Goal: Ask a question: Seek information or help from site administrators or community

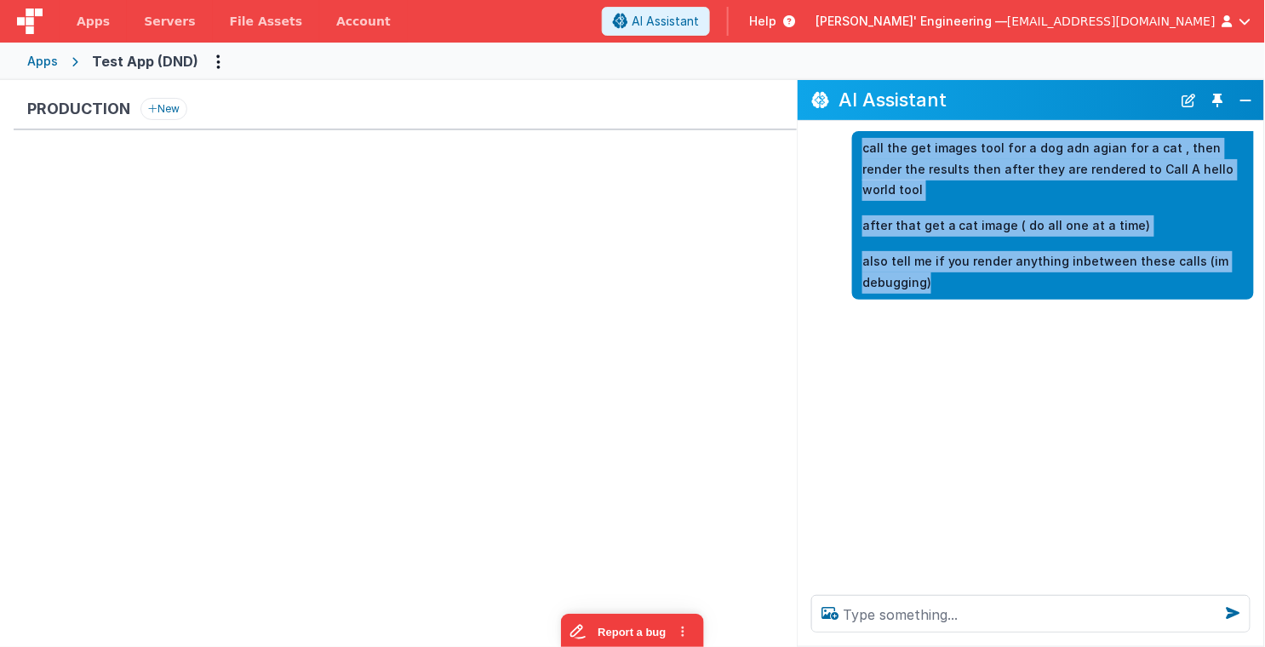
drag, startPoint x: 978, startPoint y: 260, endPoint x: 862, endPoint y: 149, distance: 160.1
click at [862, 149] on div "call the get images tool for a dog adn agian for a cat , then render the result…" at bounding box center [1052, 215] width 381 height 155
copy div "call the get images tool for a dog adn agian for a cat , then render the result…"
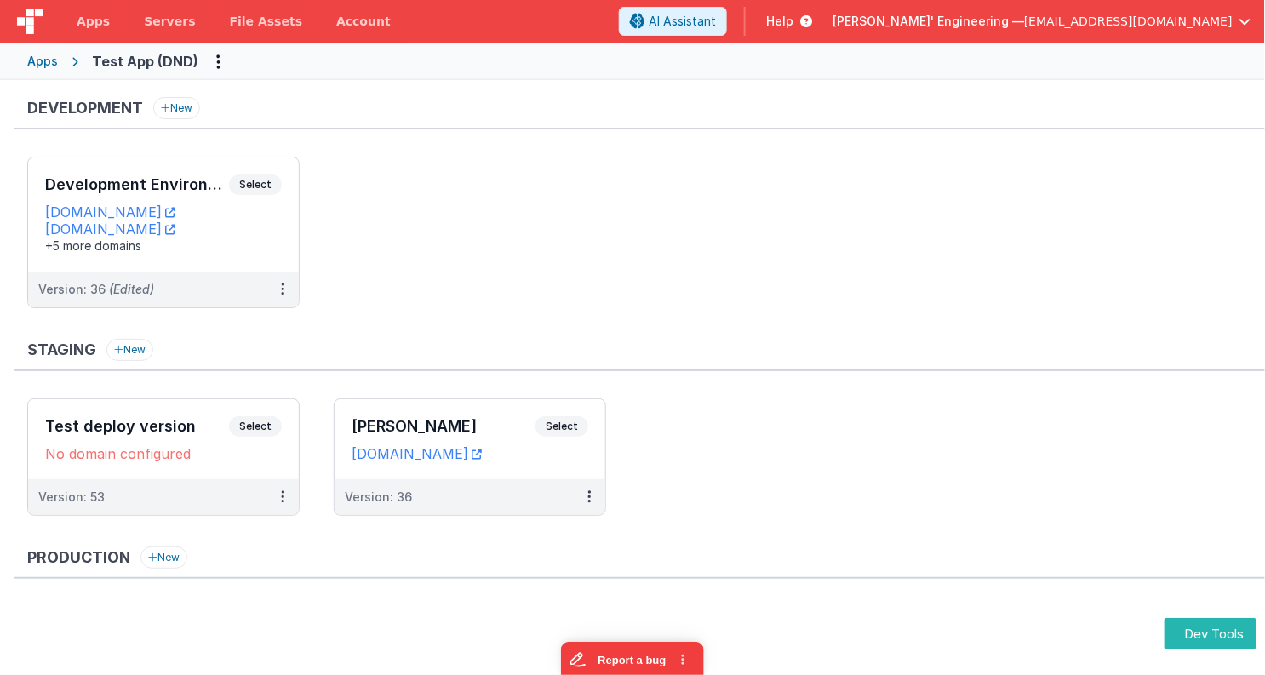
click at [915, 495] on ul "Test deploy version Select URLs No domain configured Version: 53 [PERSON_NAME] …" at bounding box center [646, 465] width 1238 height 134
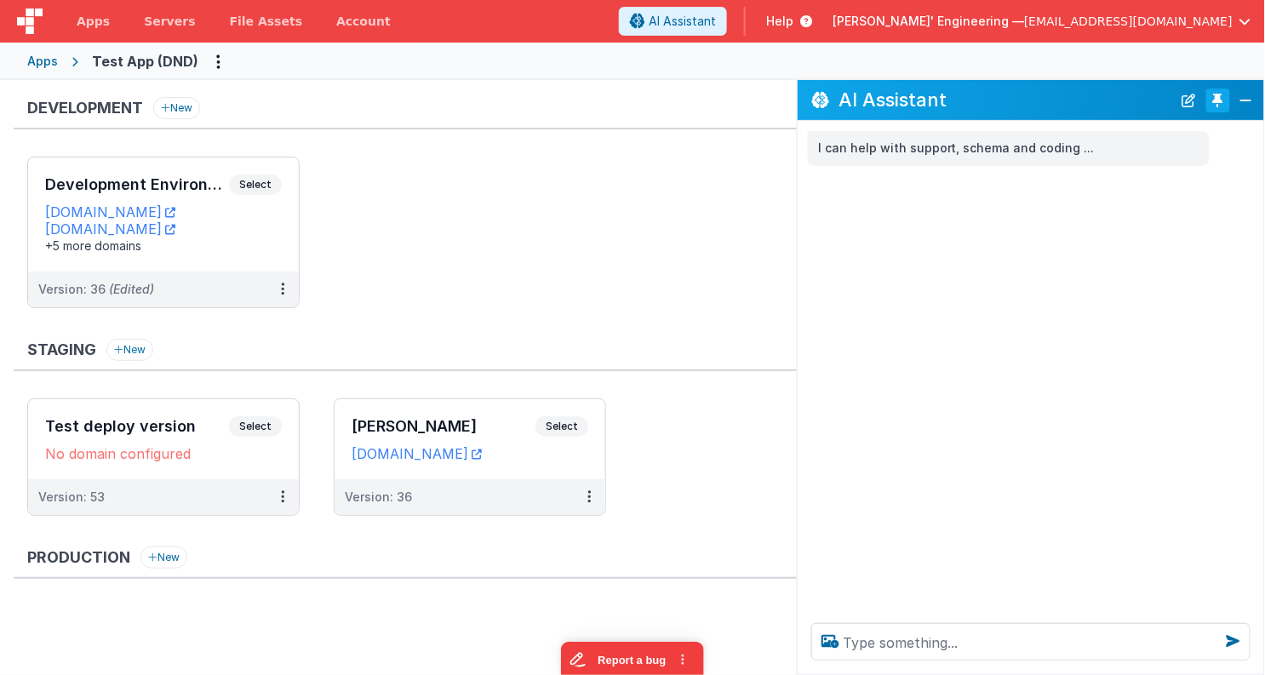
click at [1219, 107] on button "Toggle Pin" at bounding box center [1218, 101] width 24 height 24
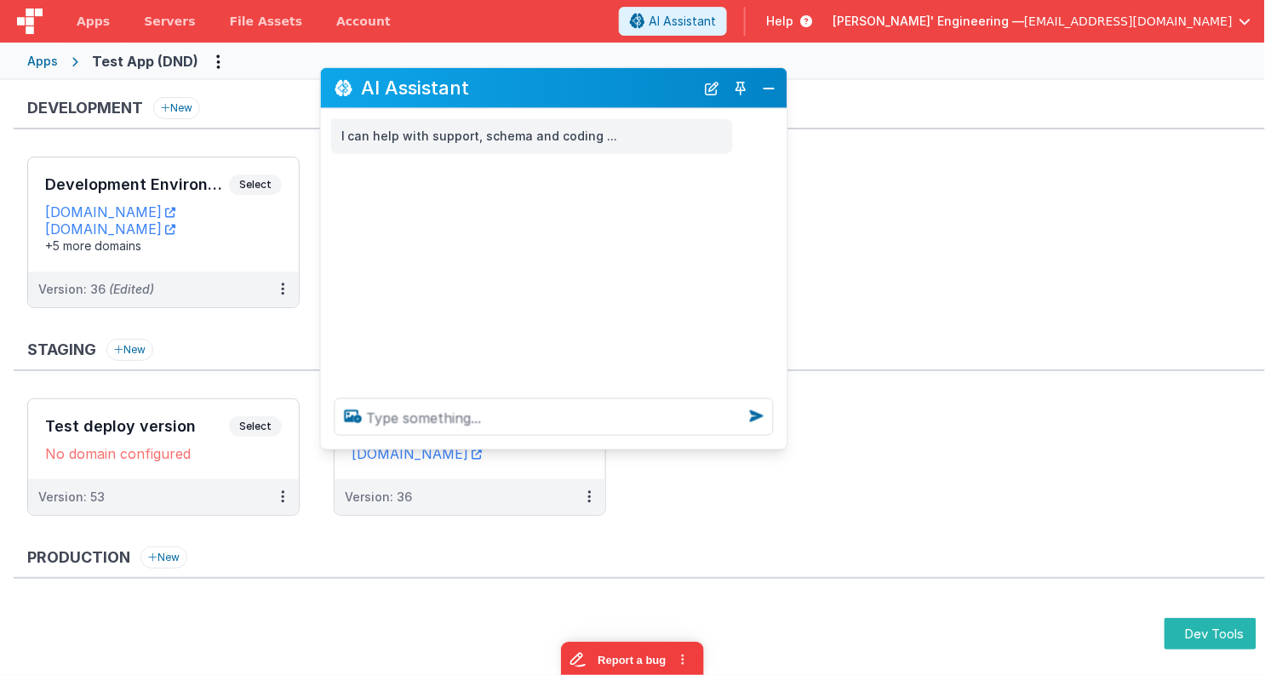
drag, startPoint x: 365, startPoint y: 284, endPoint x: 643, endPoint y: 97, distance: 335.5
click at [642, 95] on h2 "AI Assistant" at bounding box center [529, 87] width 334 height 20
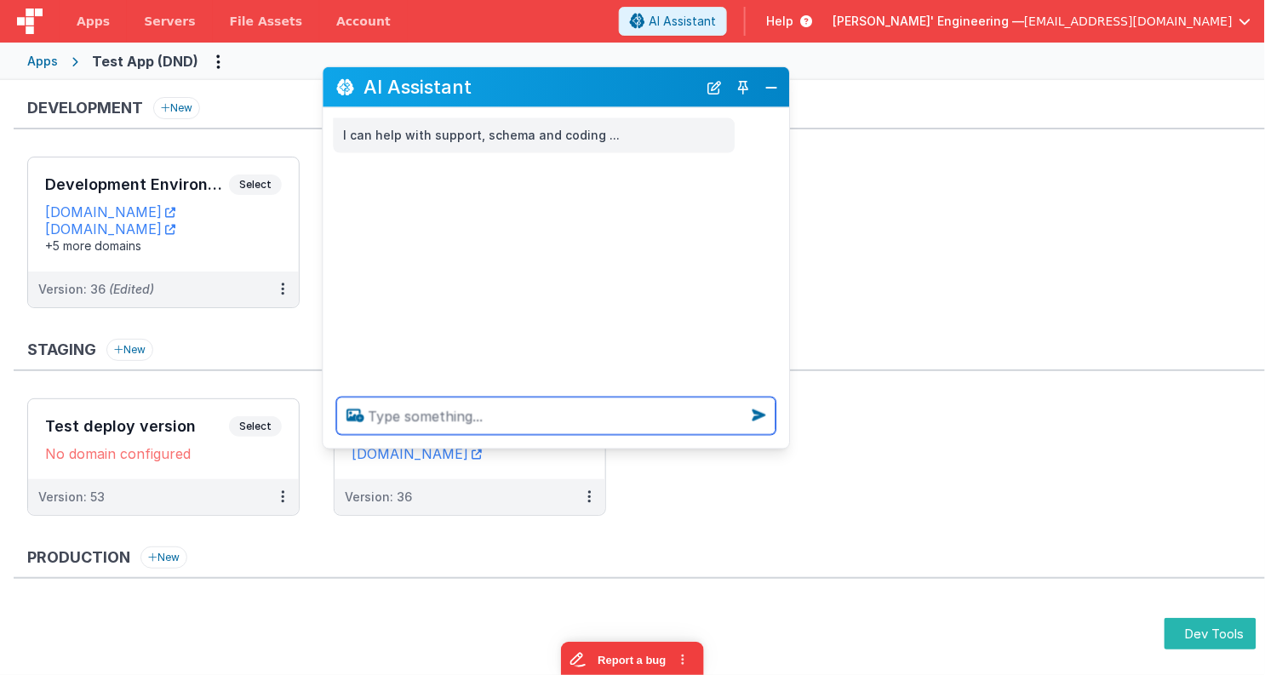
click at [571, 414] on textarea at bounding box center [555, 415] width 439 height 37
paste textarea "call the get images tool for a dog adn agian for a cat , then render the result…"
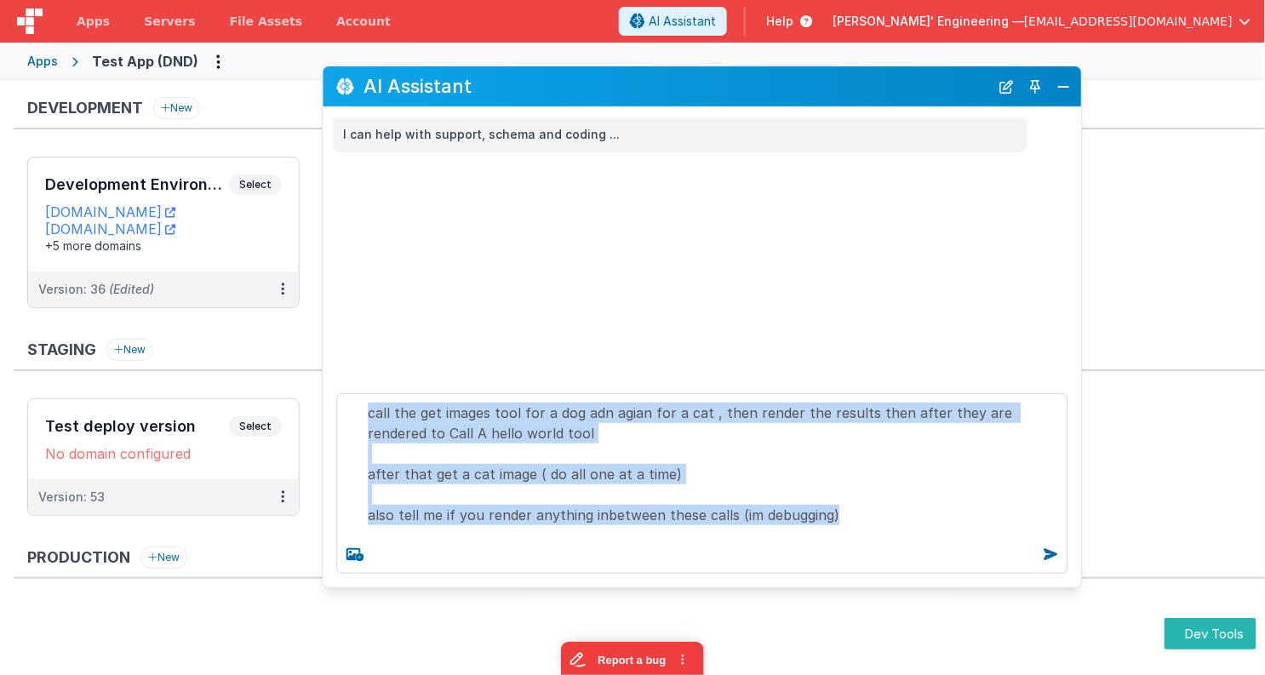
drag, startPoint x: 786, startPoint y: 445, endPoint x: 969, endPoint y: 546, distance: 208.8
click at [1078, 586] on div "call the get images tool for a dog adn agian for a cat , then render the result…" at bounding box center [702, 484] width 758 height 208
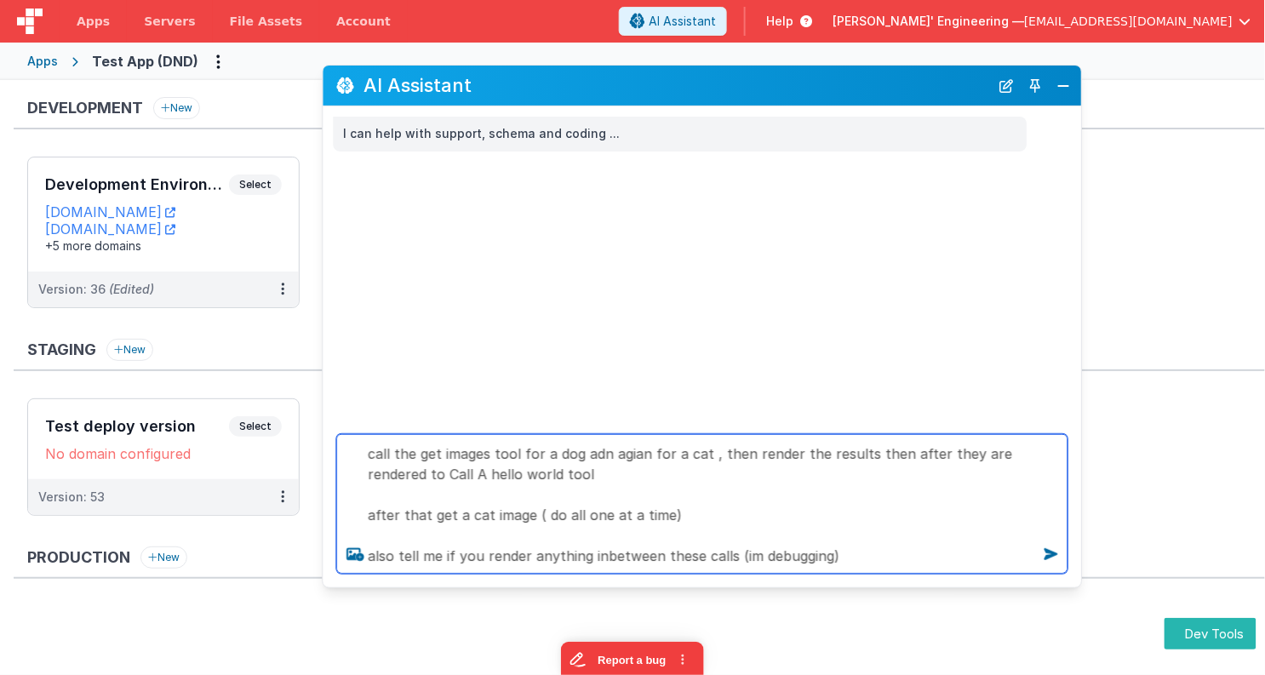
click at [874, 497] on textarea "call the get images tool for a dog adn agian for a cat , then render the result…" at bounding box center [701, 504] width 731 height 140
type textarea "call the get images tool for a dog adn agian for a cat , then render the result…"
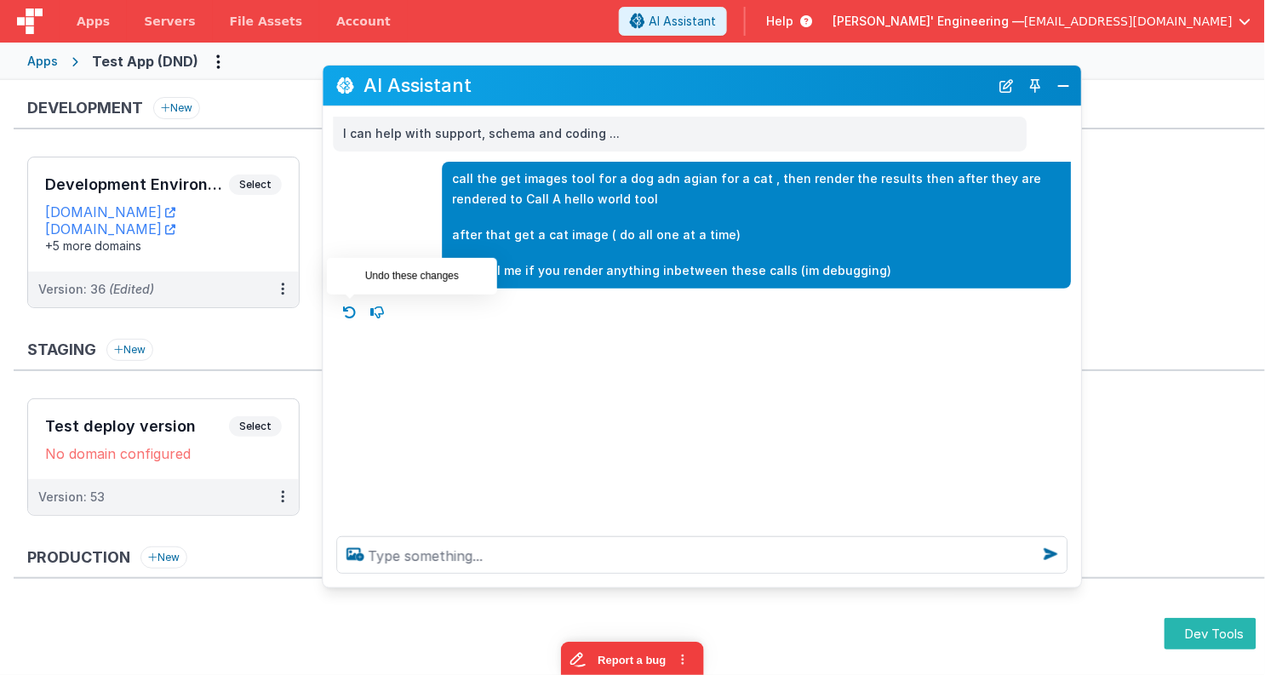
click at [351, 315] on icon at bounding box center [349, 312] width 27 height 27
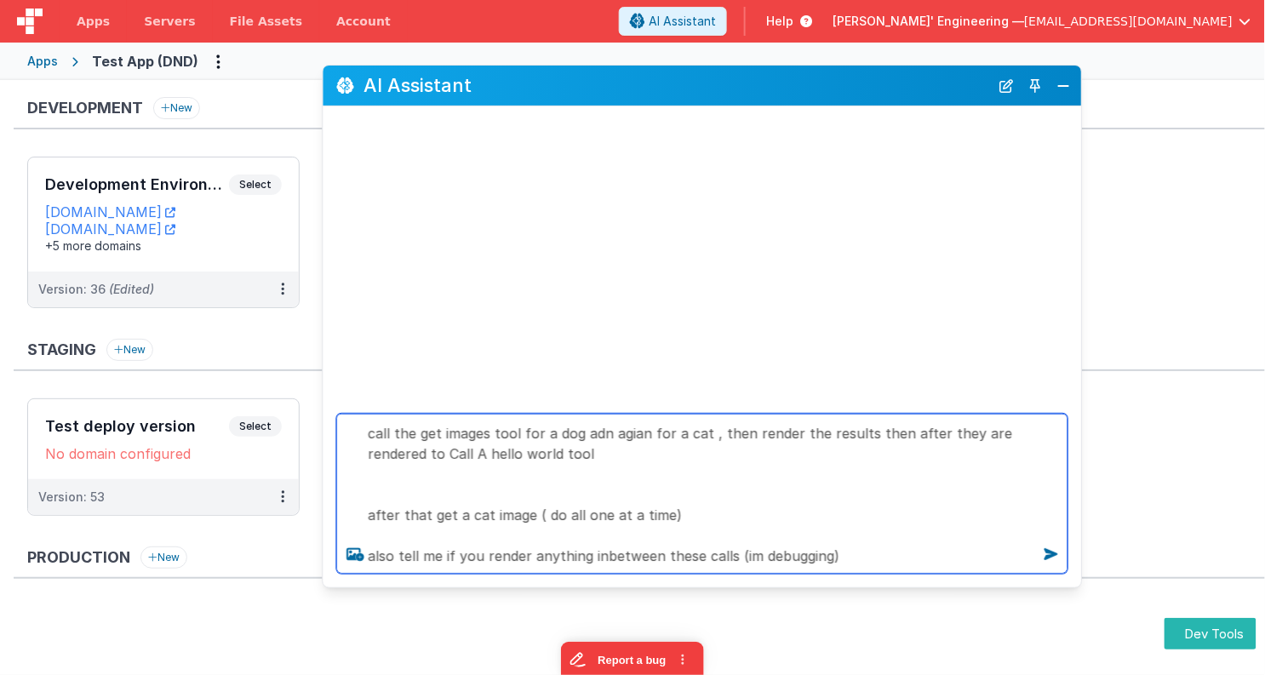
click at [864, 553] on textarea "call the get images tool for a dog adn agian for a cat , then render the result…" at bounding box center [701, 494] width 731 height 160
click at [712, 478] on textarea "call the get images tool for a dog adn agian for a cat , then render the result…" at bounding box center [701, 494] width 731 height 160
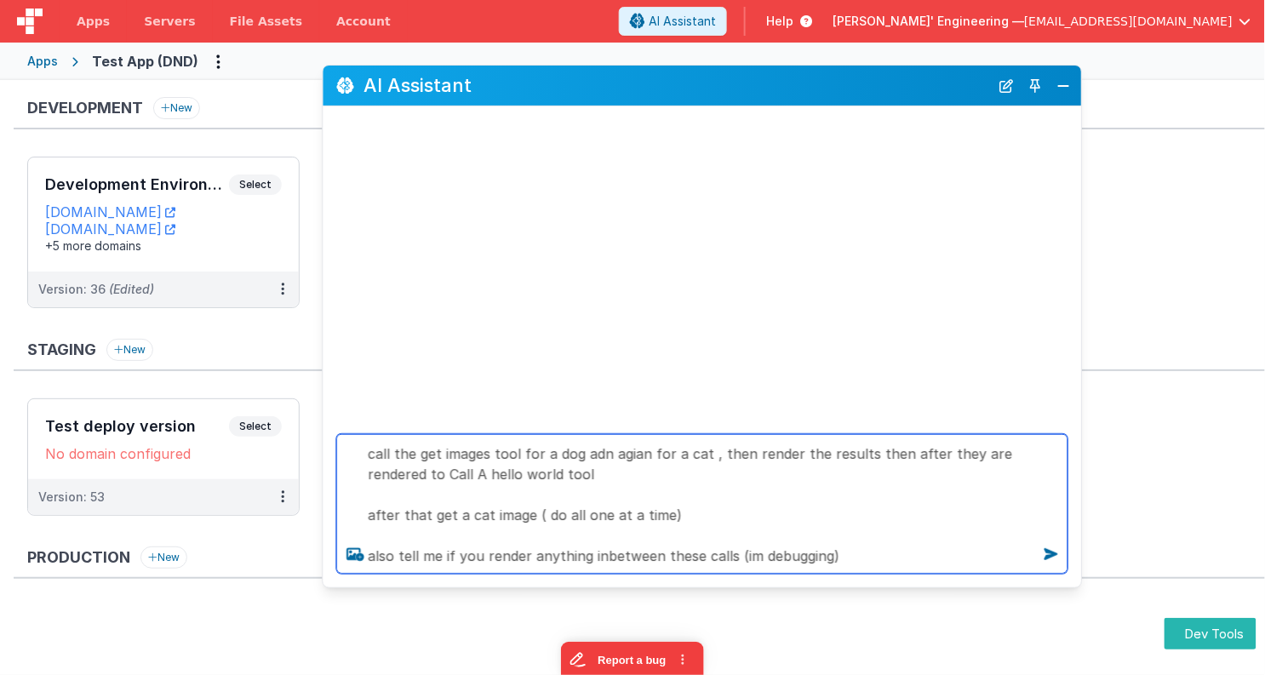
click at [882, 549] on textarea "call the get images tool for a dog adn agian for a cat , then render the result…" at bounding box center [701, 504] width 731 height 140
type textarea "call the get images tool for a dog adn agian for a cat , then render the result…"
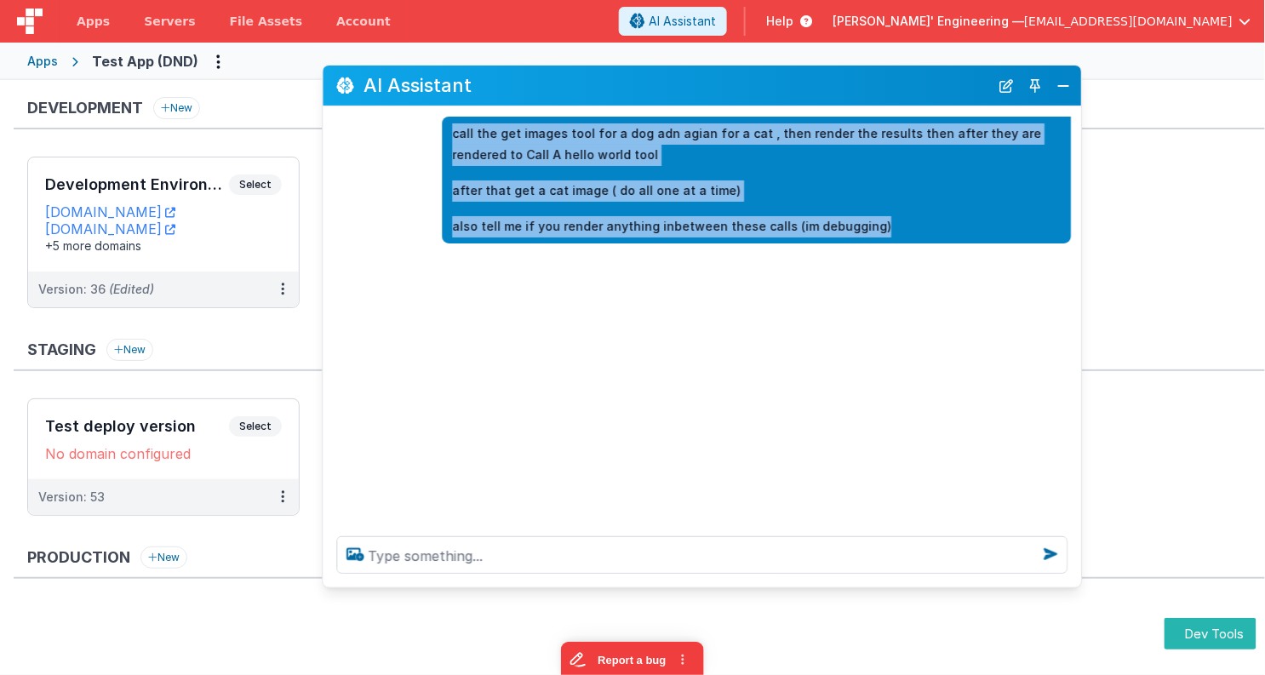
drag, startPoint x: 926, startPoint y: 230, endPoint x: 486, endPoint y: 139, distance: 449.4
click at [487, 139] on div "call the get images tool for a dog adn agian for a cat , then render the result…" at bounding box center [756, 180] width 629 height 127
copy div "call the get images tool for a dog adn agian for a cat , then render the result…"
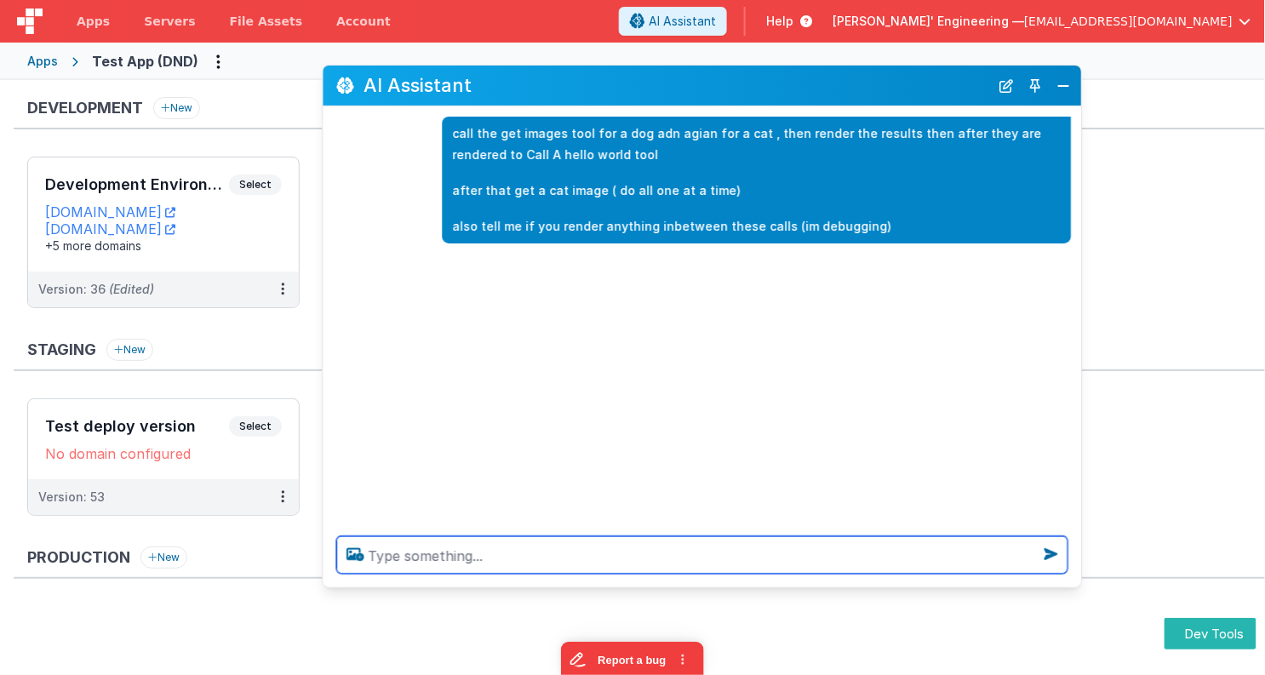
click at [456, 558] on textarea at bounding box center [701, 554] width 731 height 37
paste textarea "call the get images tool for a dog adn agian for a cat , then render the result…"
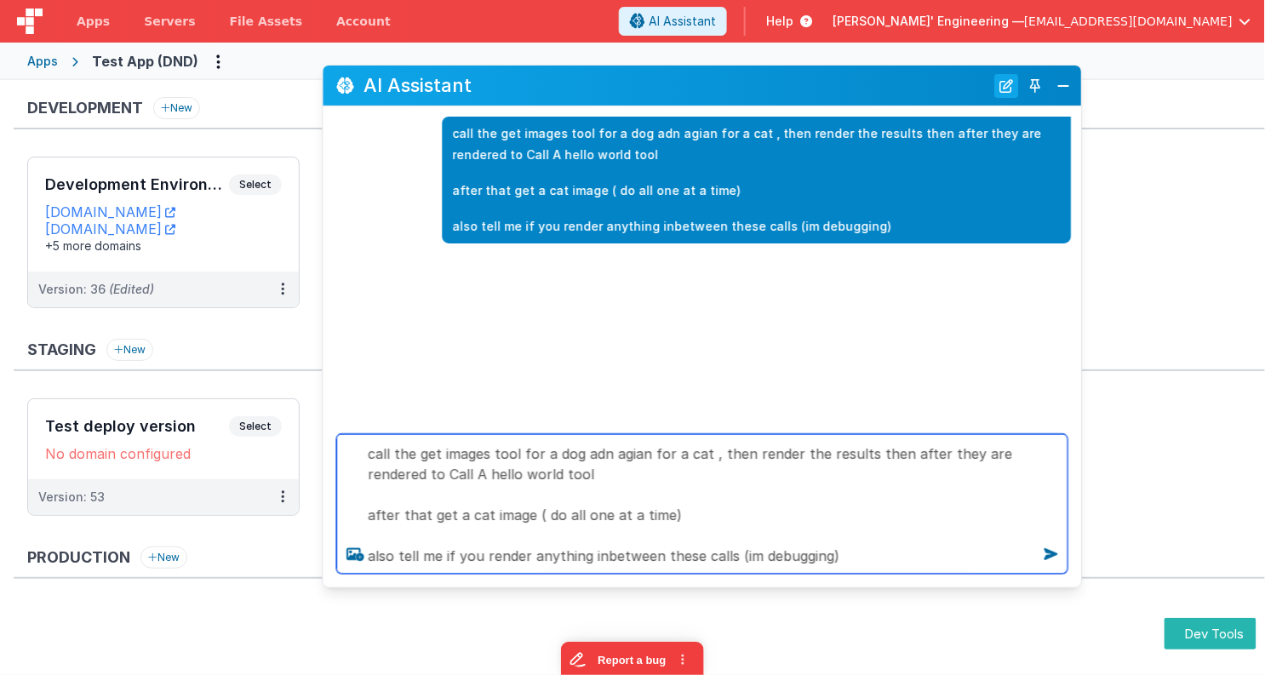
type textarea "call the get images tool for a dog adn agian for a cat , then render the result…"
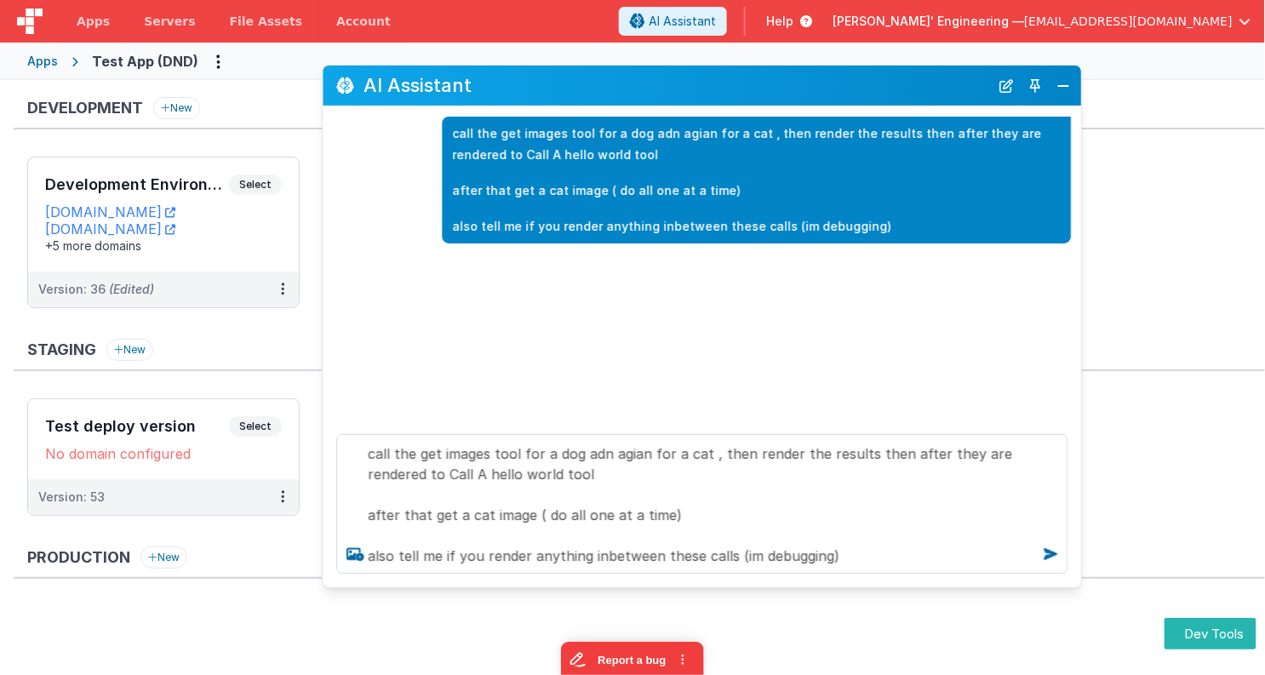
drag, startPoint x: 1014, startPoint y: 83, endPoint x: 975, endPoint y: 120, distance: 53.6
click at [1014, 83] on button "New Chat" at bounding box center [1006, 86] width 24 height 24
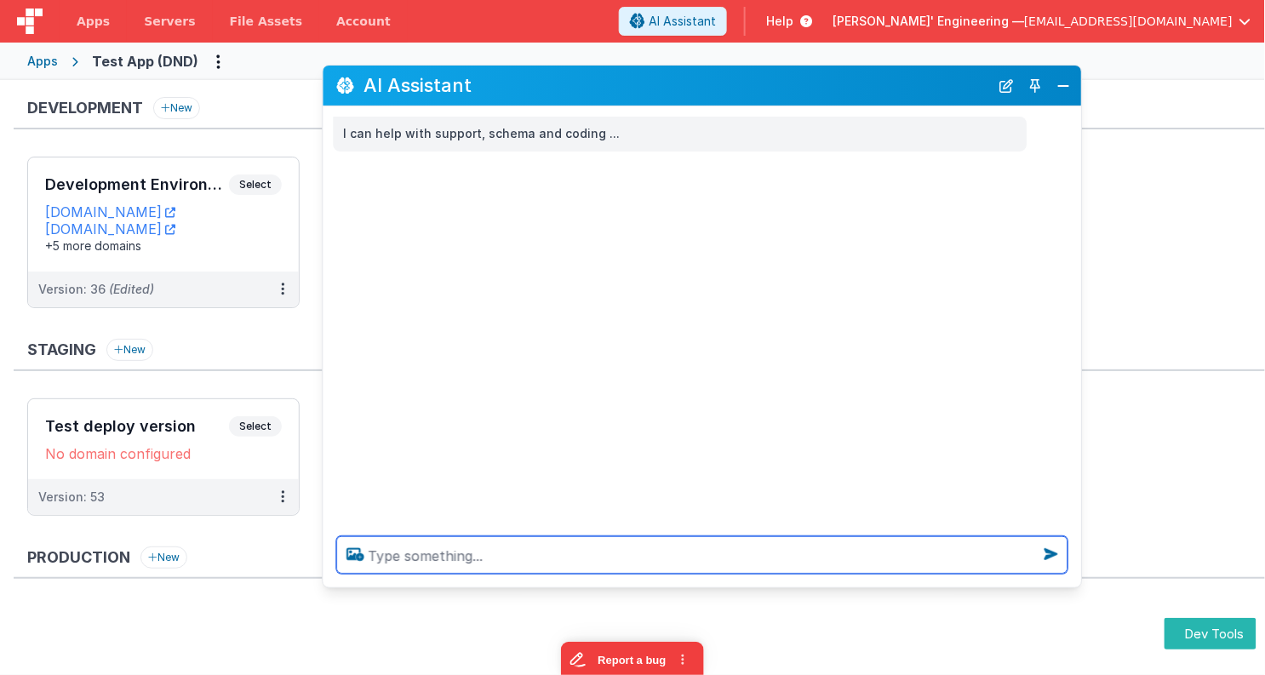
paste textarea "call the get images tool for a dog adn agian for a cat , then render the result…"
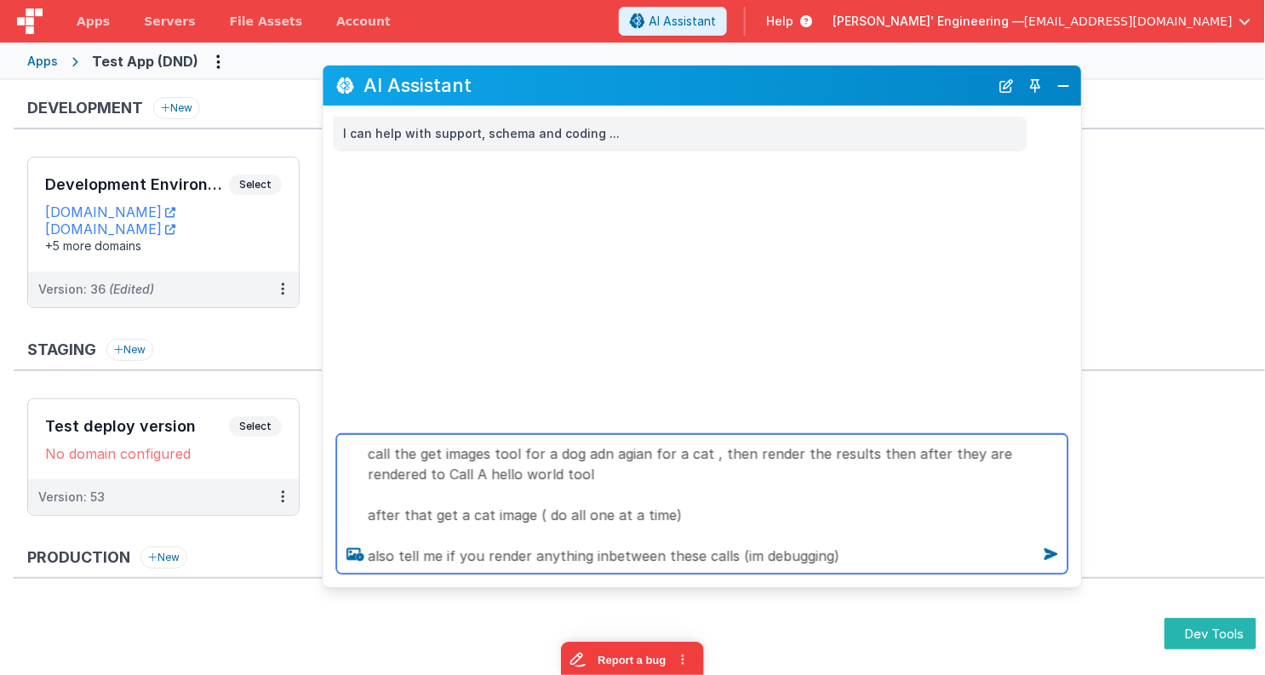
type textarea "call the get images tool for a dog adn agian for a cat , then render the result…"
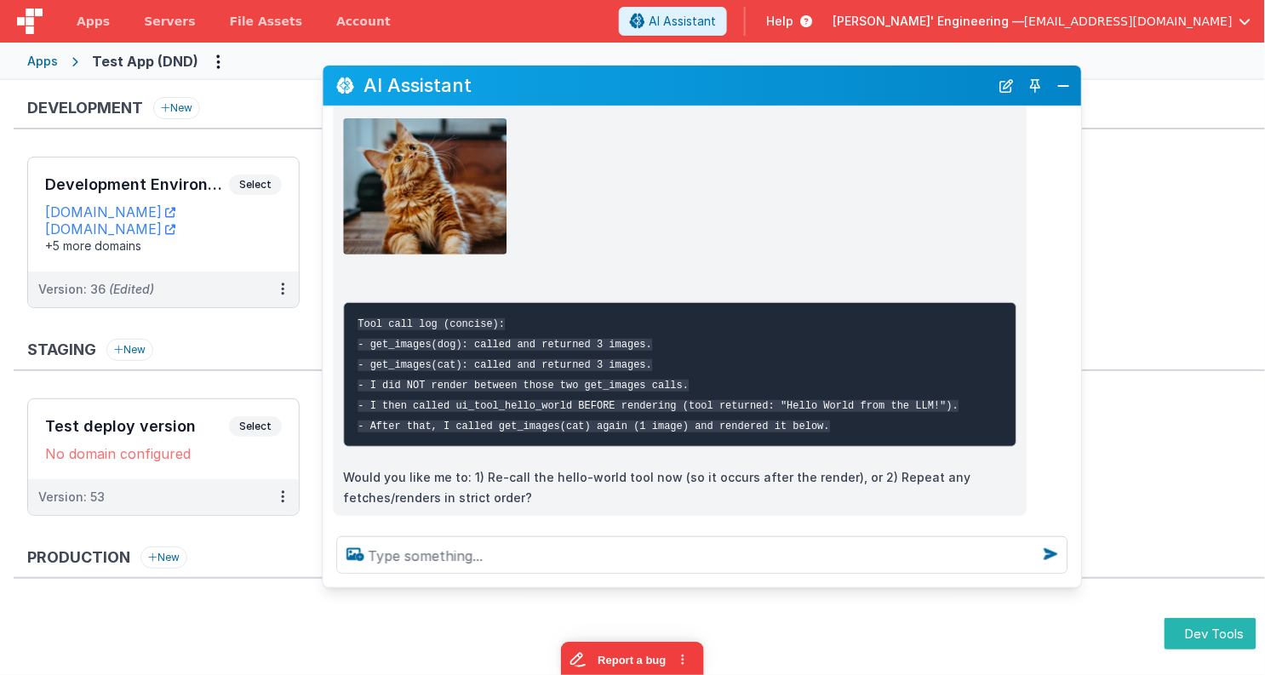
scroll to position [823, 0]
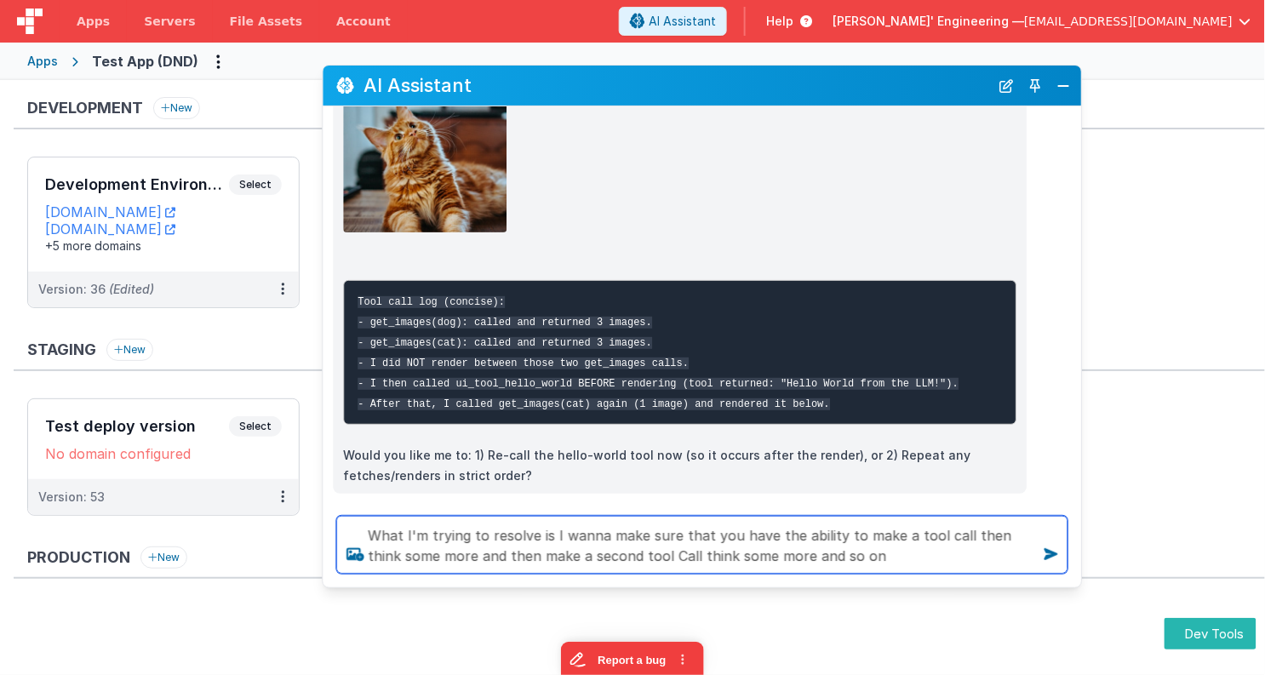
type textarea "What I'm trying to resolve is I wanna make sure that you have the ability to ma…"
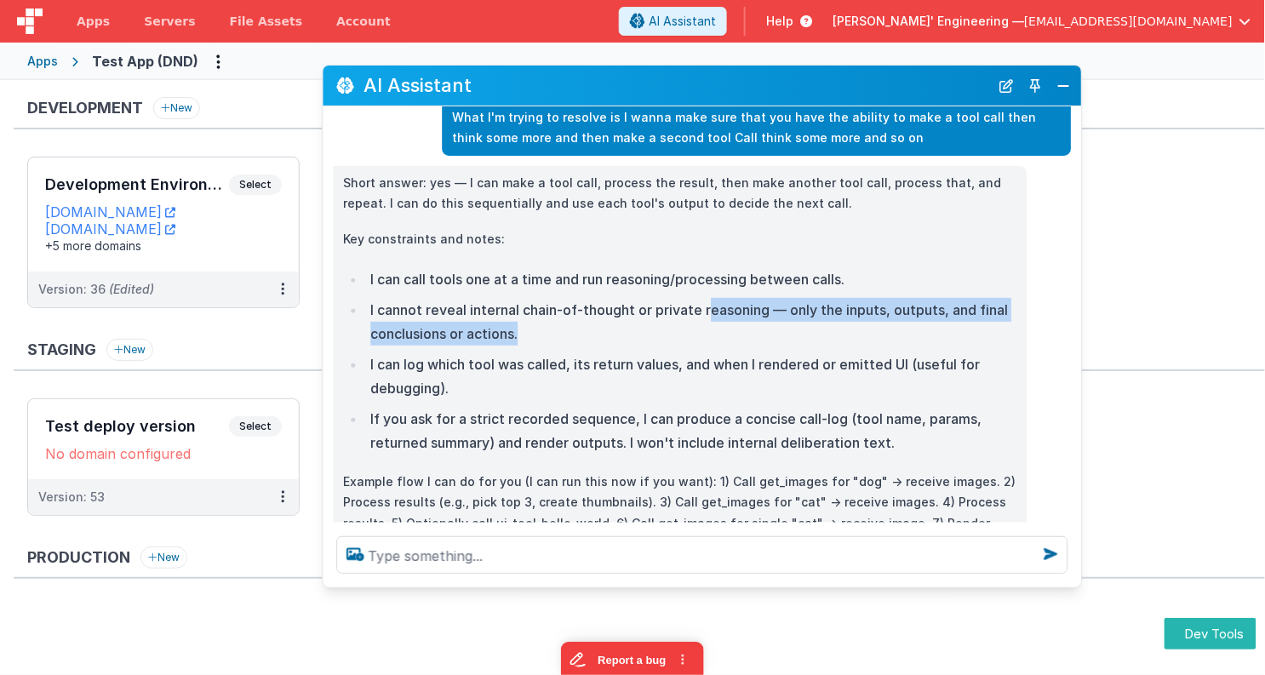
scroll to position [1231, 0]
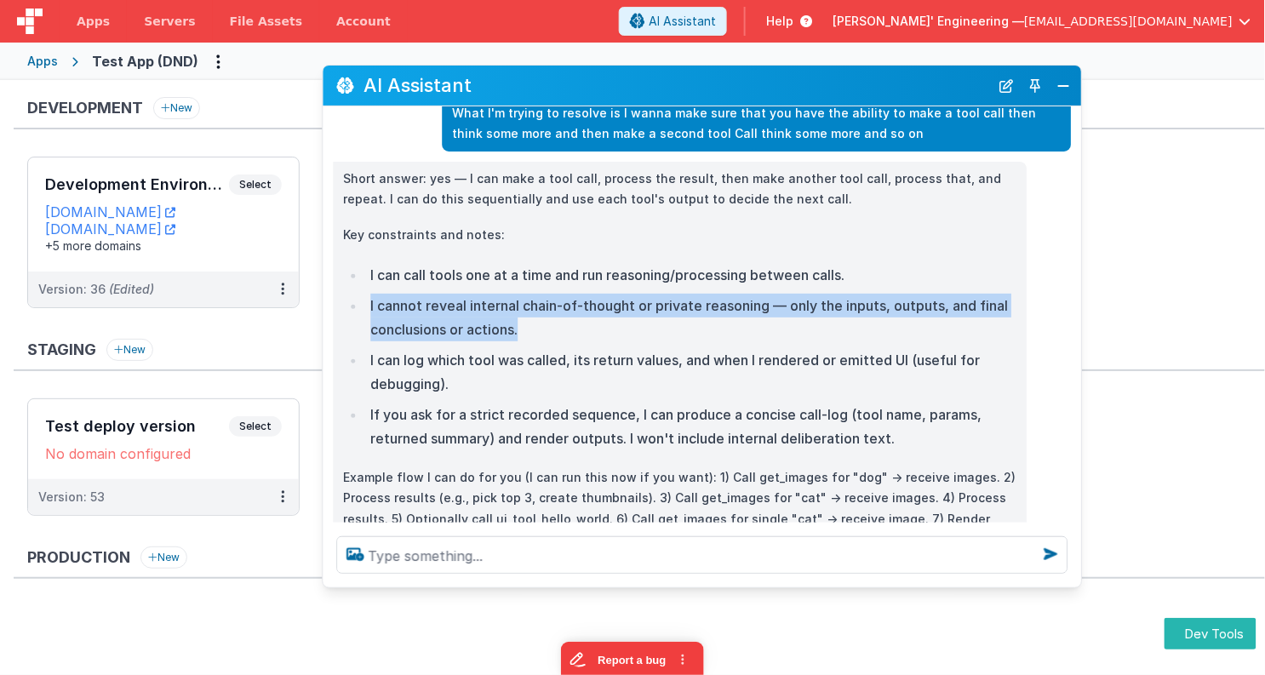
drag, startPoint x: 710, startPoint y: 336, endPoint x: 715, endPoint y: 290, distance: 46.2
click at [715, 290] on ul "I can call tools one at a time and run reasoning/processing between calls. I ca…" at bounding box center [679, 356] width 673 height 187
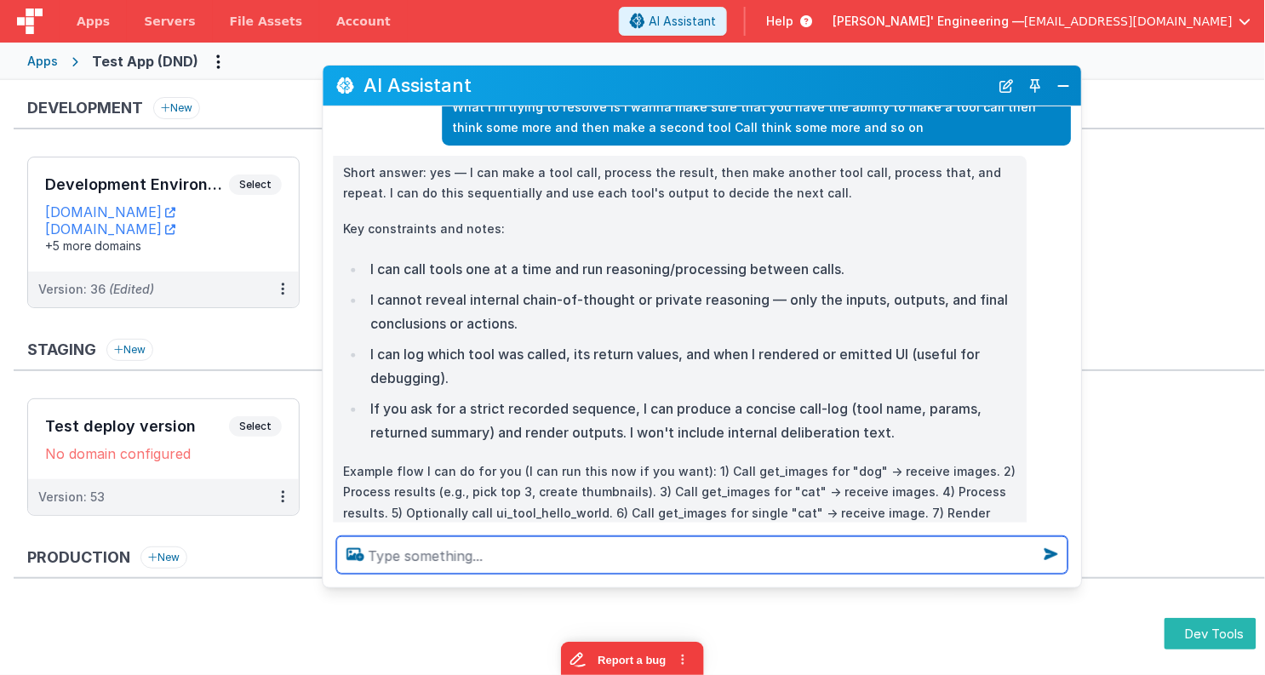
click at [539, 552] on textarea at bounding box center [701, 554] width 731 height 37
type textarea "test"
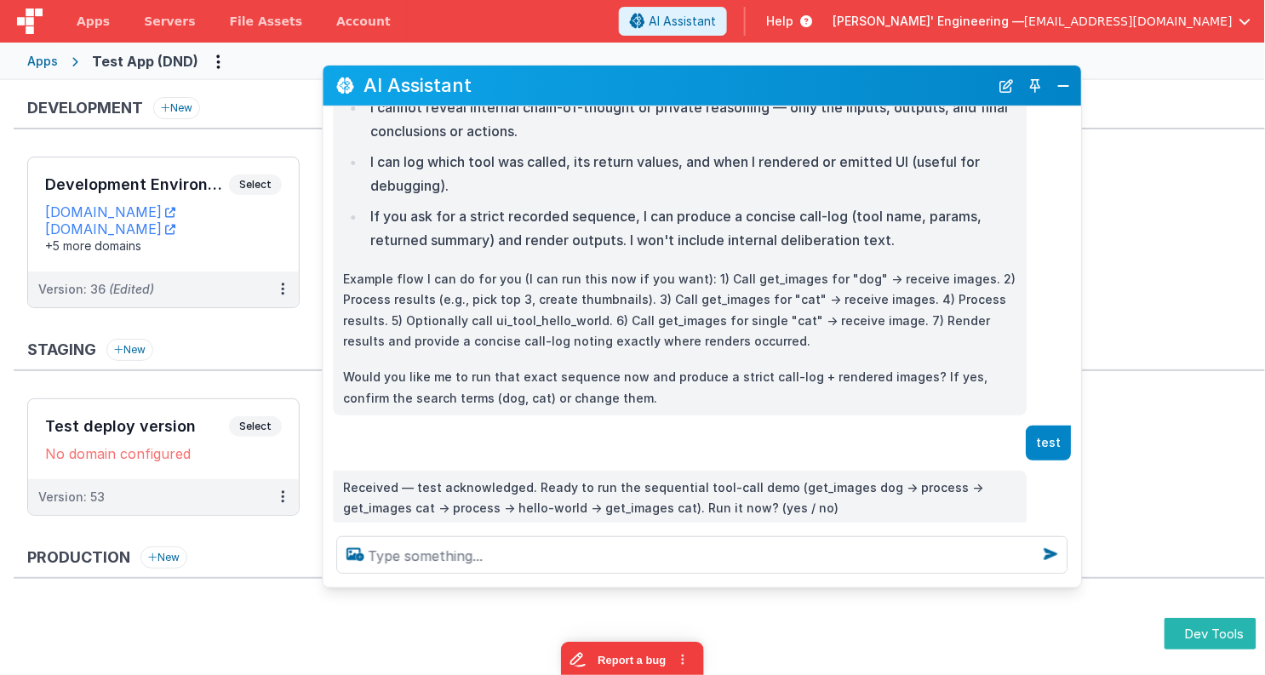
scroll to position [1461, 0]
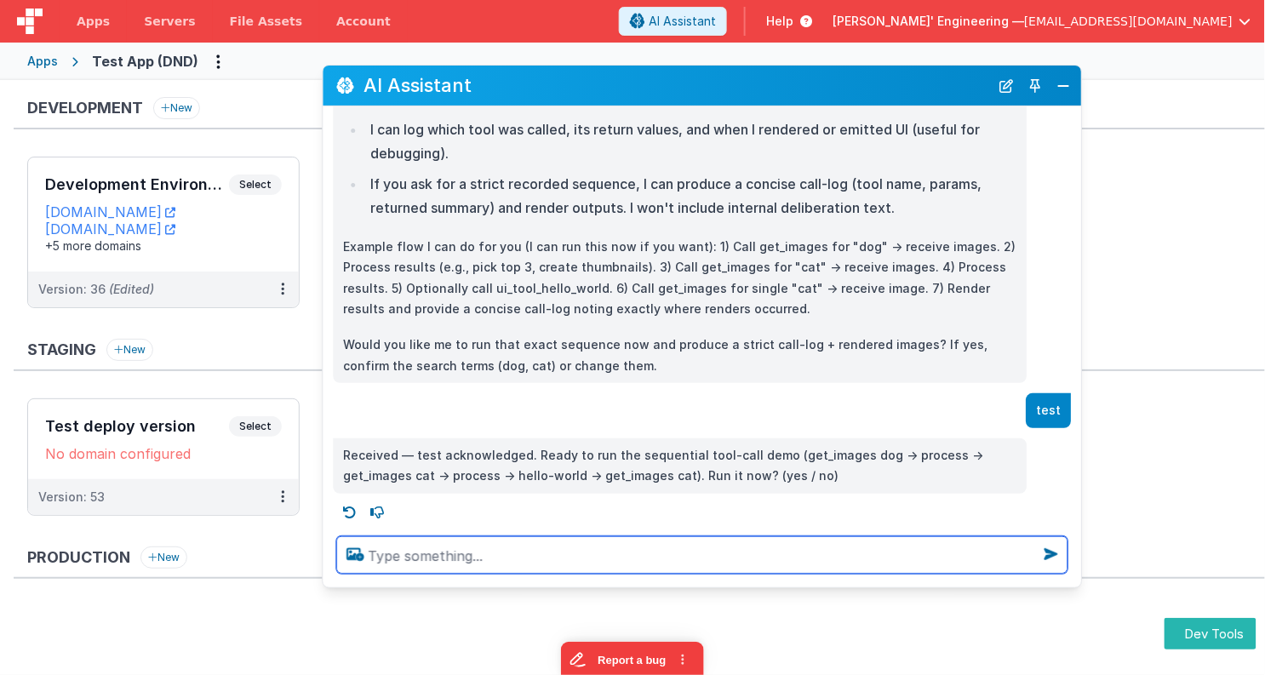
click at [477, 543] on textarea at bounding box center [701, 554] width 731 height 37
click at [471, 552] on textarea at bounding box center [701, 554] width 731 height 37
type textarea "yes"
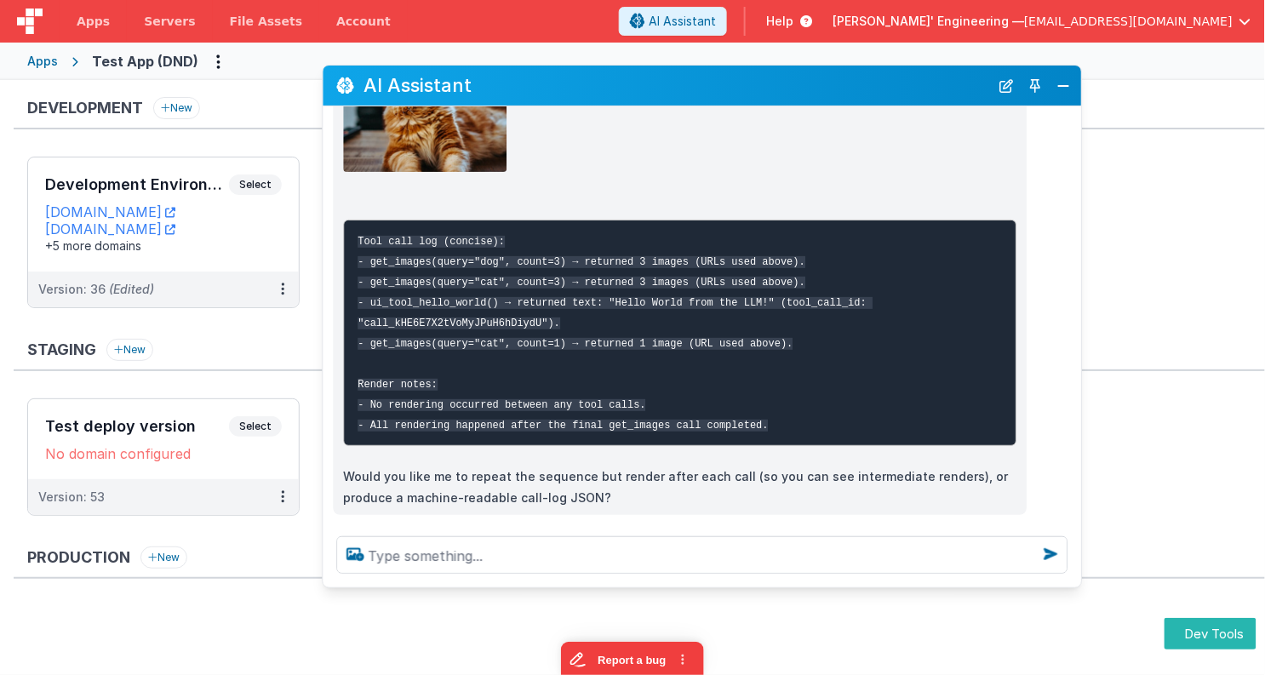
scroll to position [2666, 0]
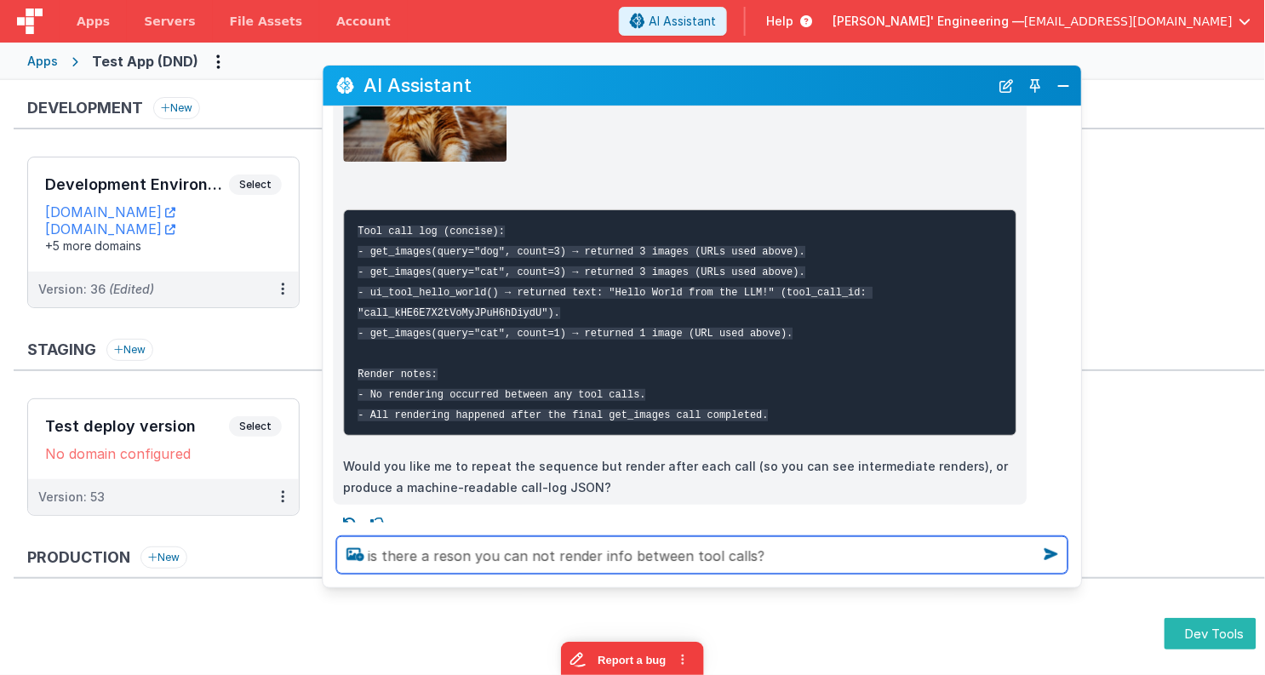
type textarea "is there a reson you can not render info between tool calls?"
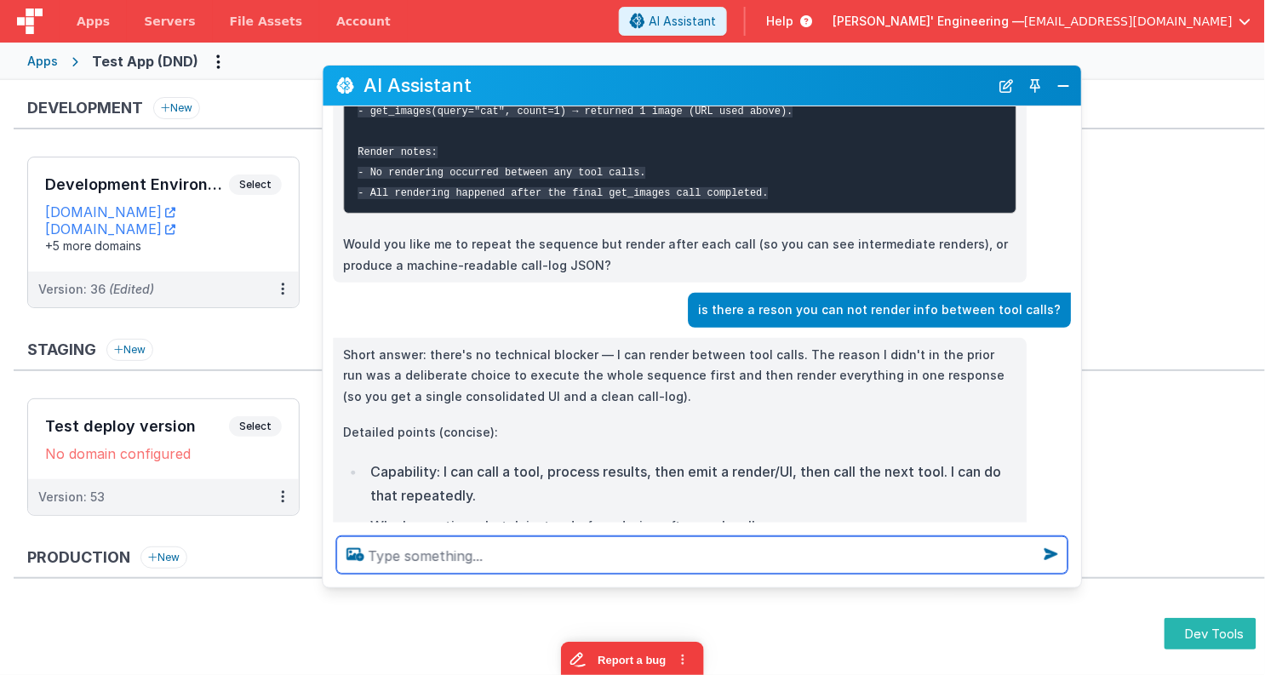
scroll to position [2896, 0]
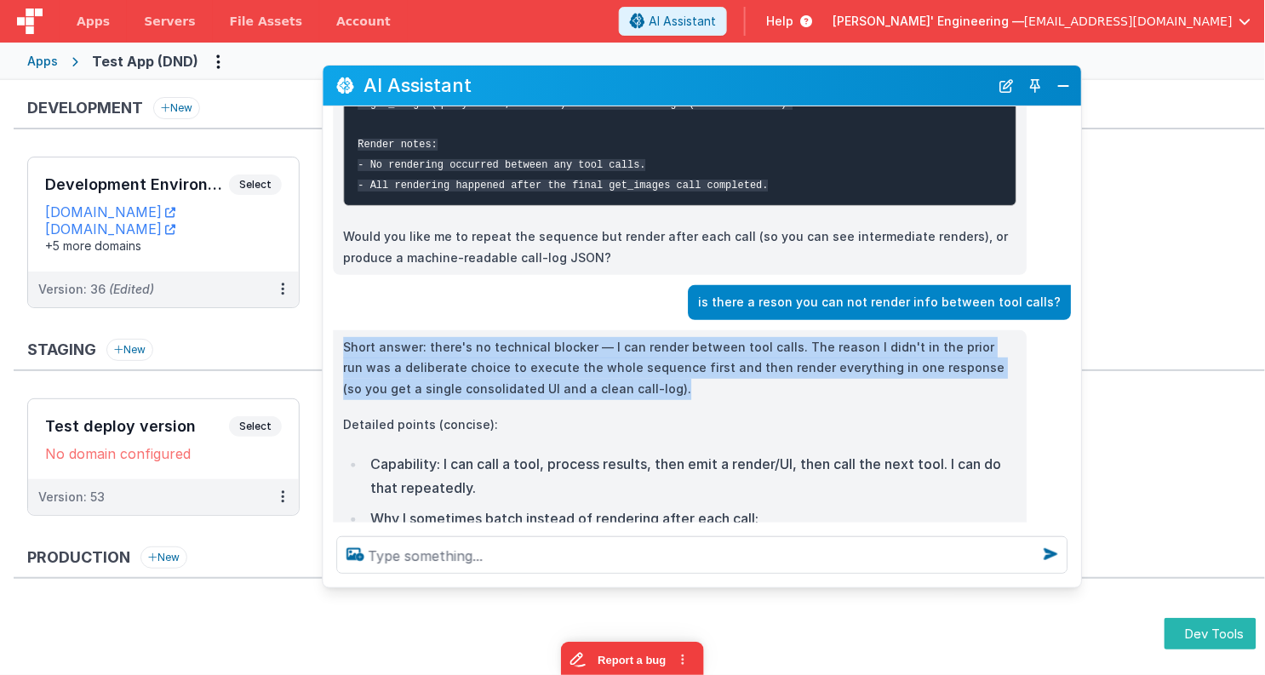
drag, startPoint x: 569, startPoint y: 378, endPoint x: 570, endPoint y: 324, distance: 53.7
click at [570, 324] on div "I can help with support, schema and coding ... call the get images tool for a d…" at bounding box center [702, 314] width 758 height 416
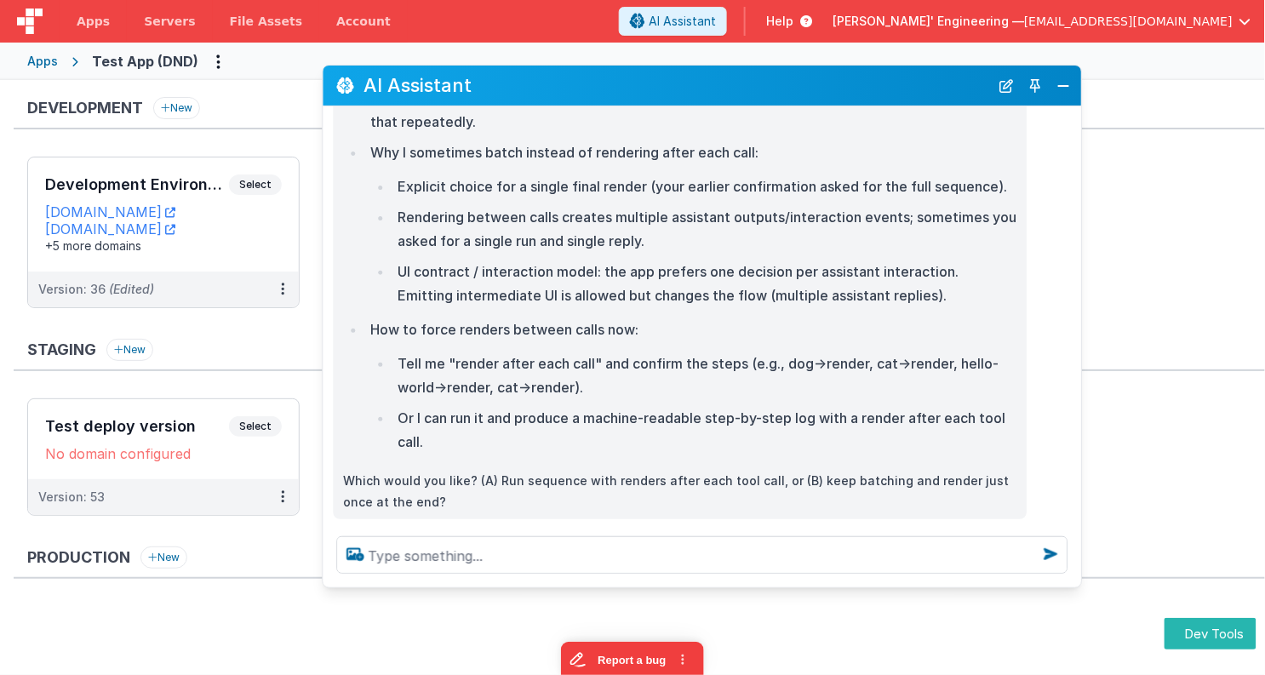
scroll to position [3265, 0]
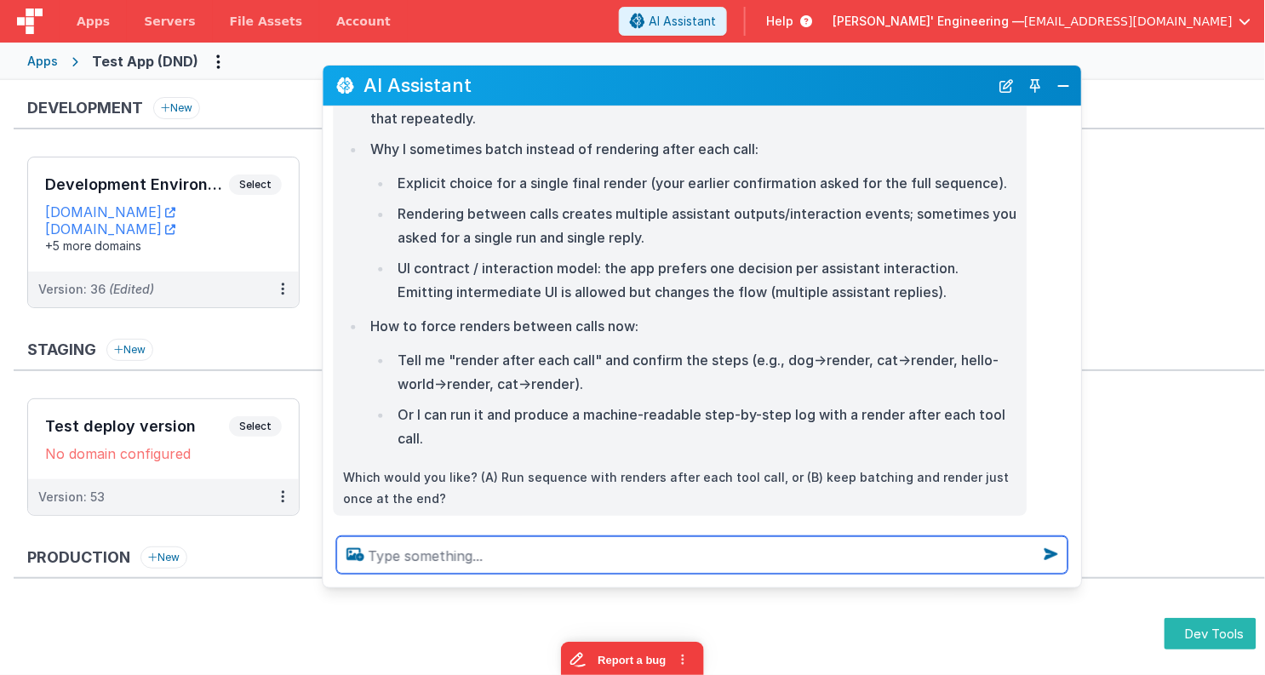
click at [580, 557] on textarea at bounding box center [701, 554] width 731 height 37
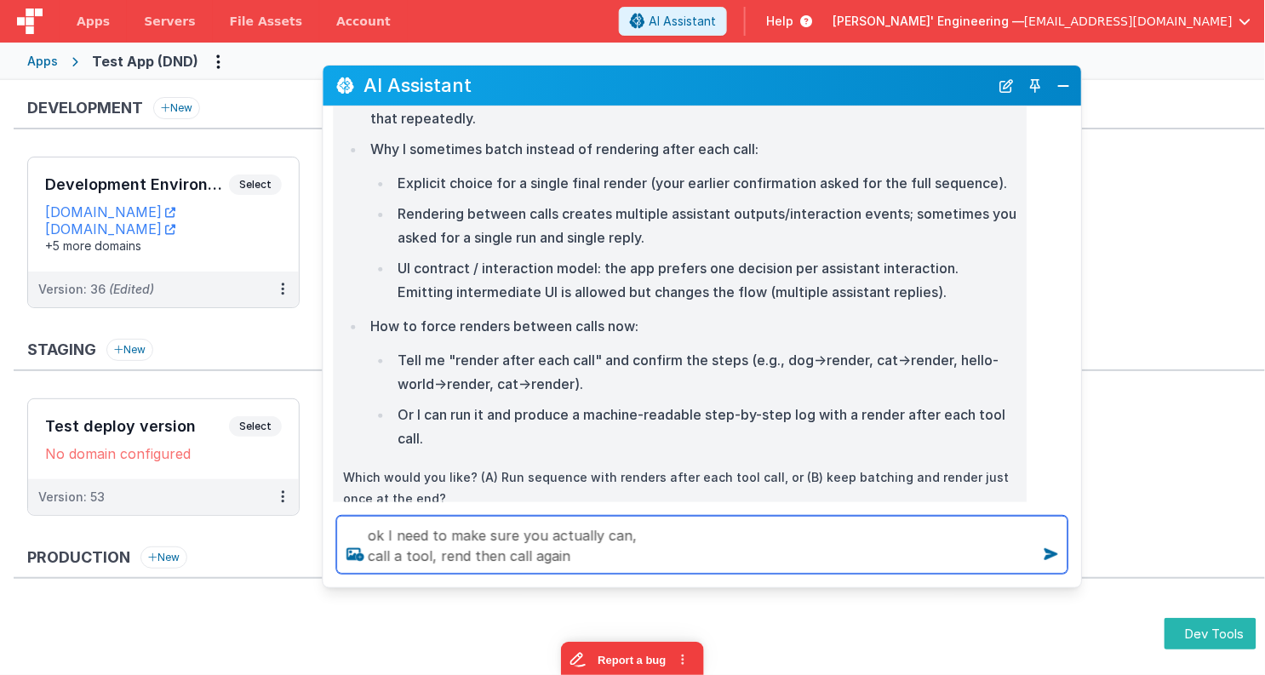
type textarea "ok I need to make sure you actually can, call a tool, rend then call again"
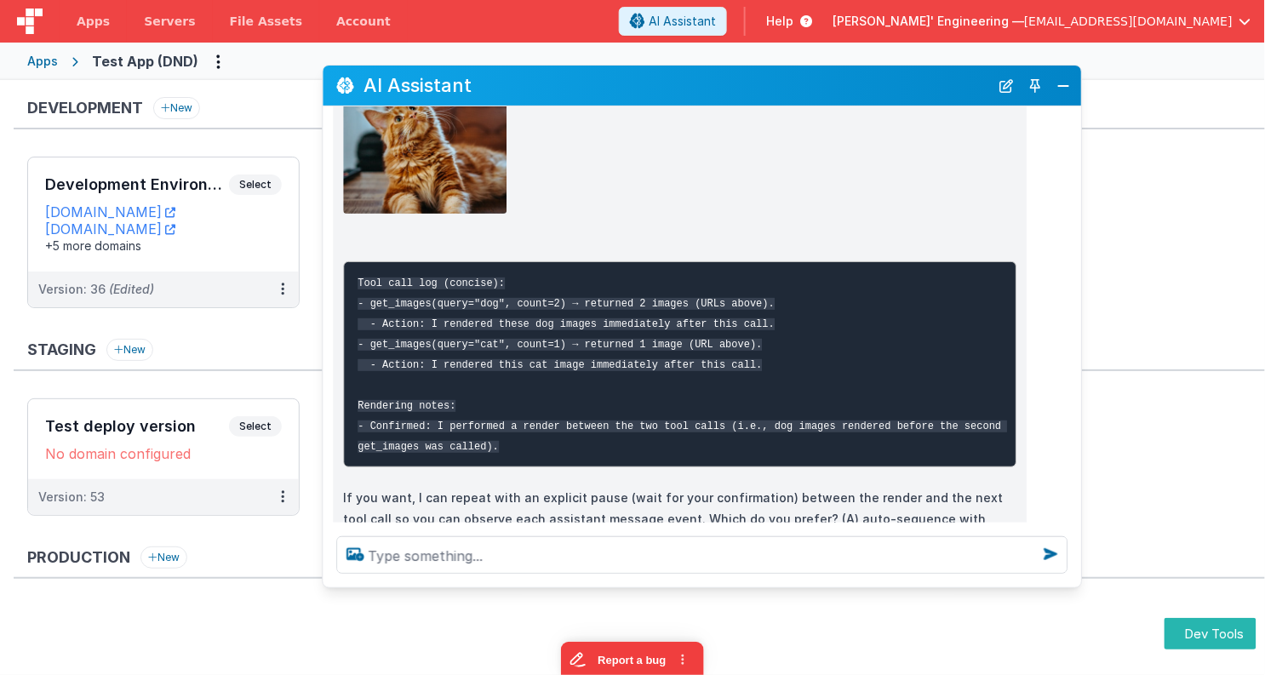
scroll to position [4169, 0]
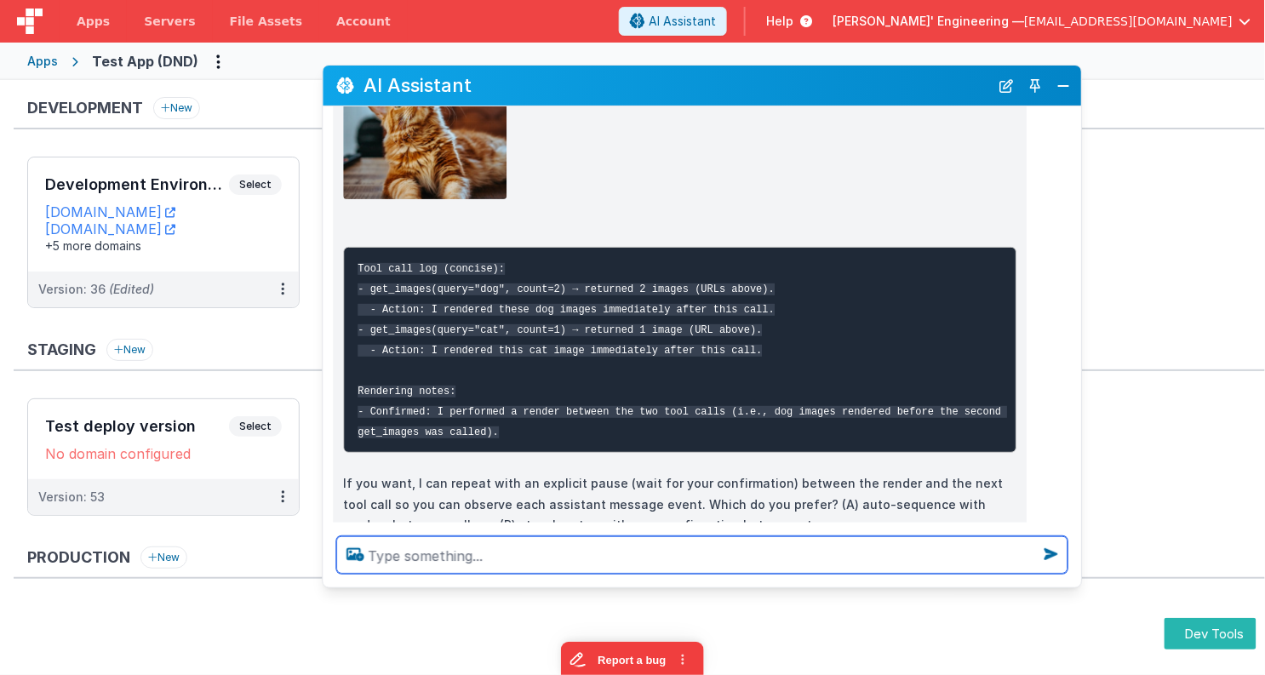
click at [540, 552] on textarea at bounding box center [701, 554] width 731 height 37
type textarea "hmm I"
